Goal: Information Seeking & Learning: Learn about a topic

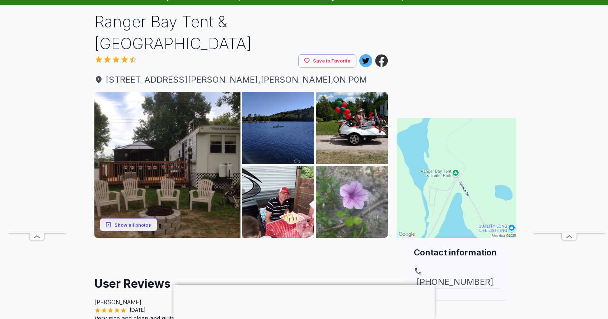
scroll to position [43, 0]
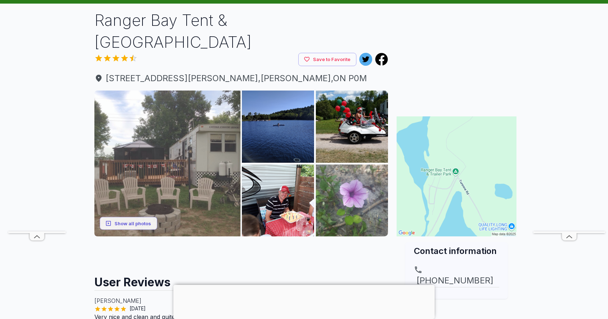
click at [202, 137] on img at bounding box center [167, 163] width 146 height 146
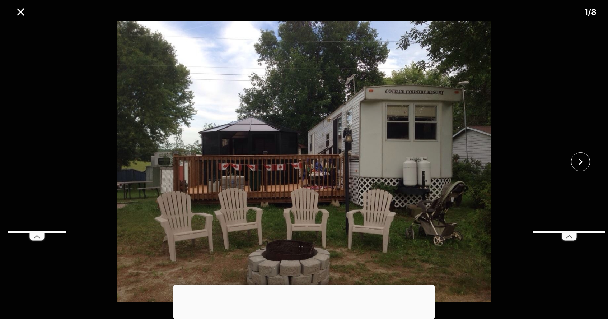
click at [304, 284] on div at bounding box center [303, 284] width 261 height 0
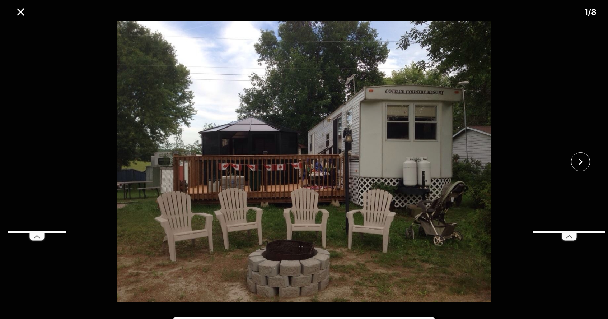
click at [490, 135] on img at bounding box center [304, 161] width 506 height 281
click at [135, 140] on img at bounding box center [304, 161] width 506 height 281
click at [18, 11] on icon "close" at bounding box center [20, 12] width 13 height 13
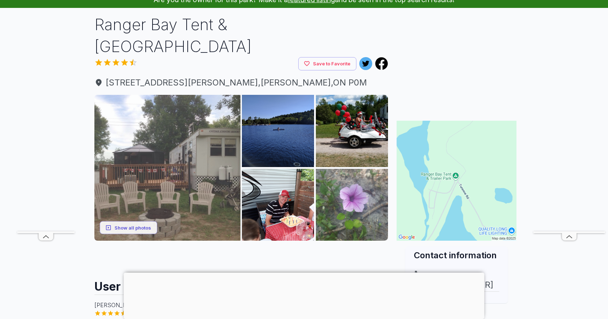
scroll to position [45, 0]
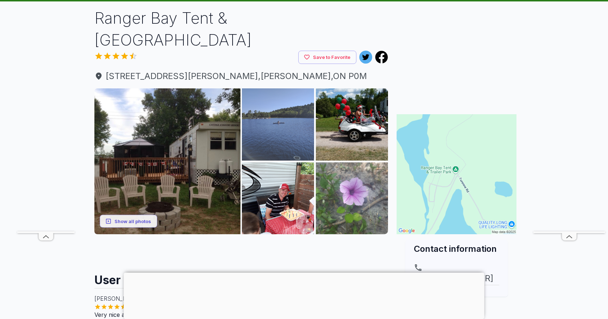
click at [301, 116] on img at bounding box center [278, 124] width 72 height 72
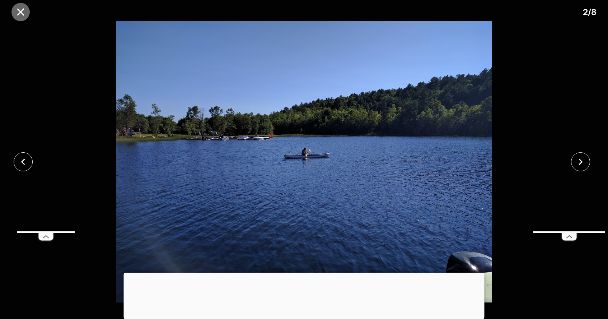
click at [20, 11] on icon "close" at bounding box center [20, 11] width 7 height 7
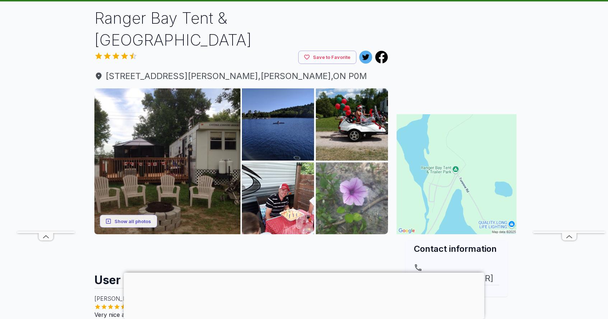
click at [303, 272] on div at bounding box center [304, 272] width 360 height 0
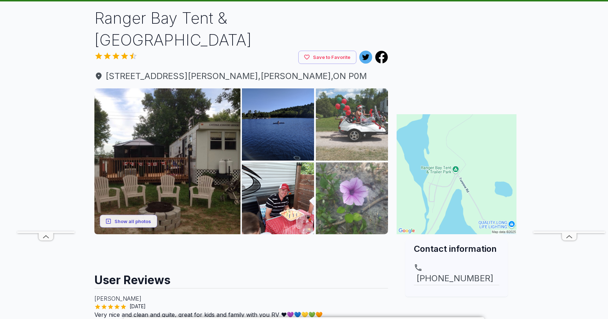
click at [352, 123] on img at bounding box center [352, 124] width 72 height 72
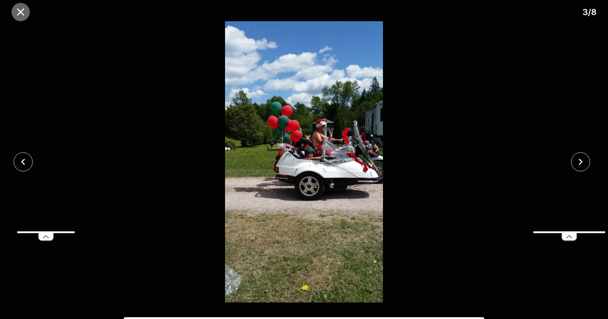
click at [23, 13] on icon "close" at bounding box center [20, 12] width 13 height 13
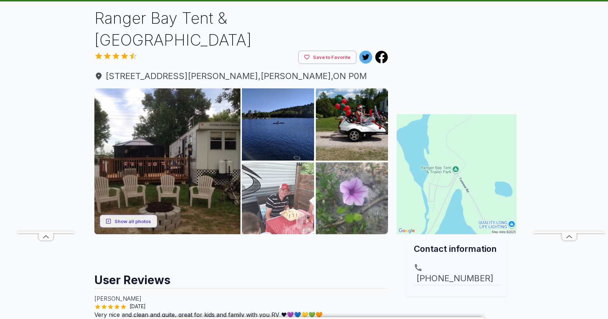
click at [284, 177] on img at bounding box center [278, 198] width 72 height 72
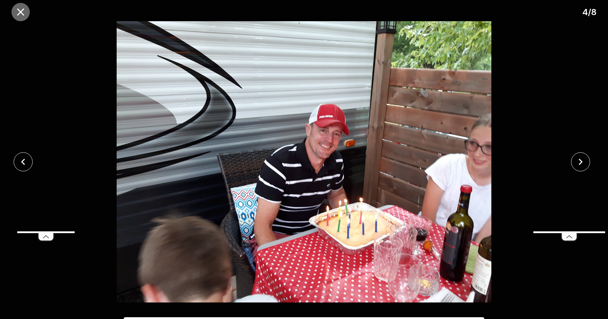
click at [23, 10] on icon "close" at bounding box center [20, 12] width 13 height 13
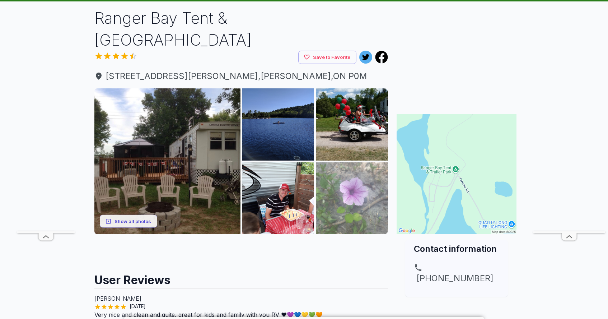
click at [350, 168] on img at bounding box center [352, 198] width 72 height 72
